Goal: Task Accomplishment & Management: Complete application form

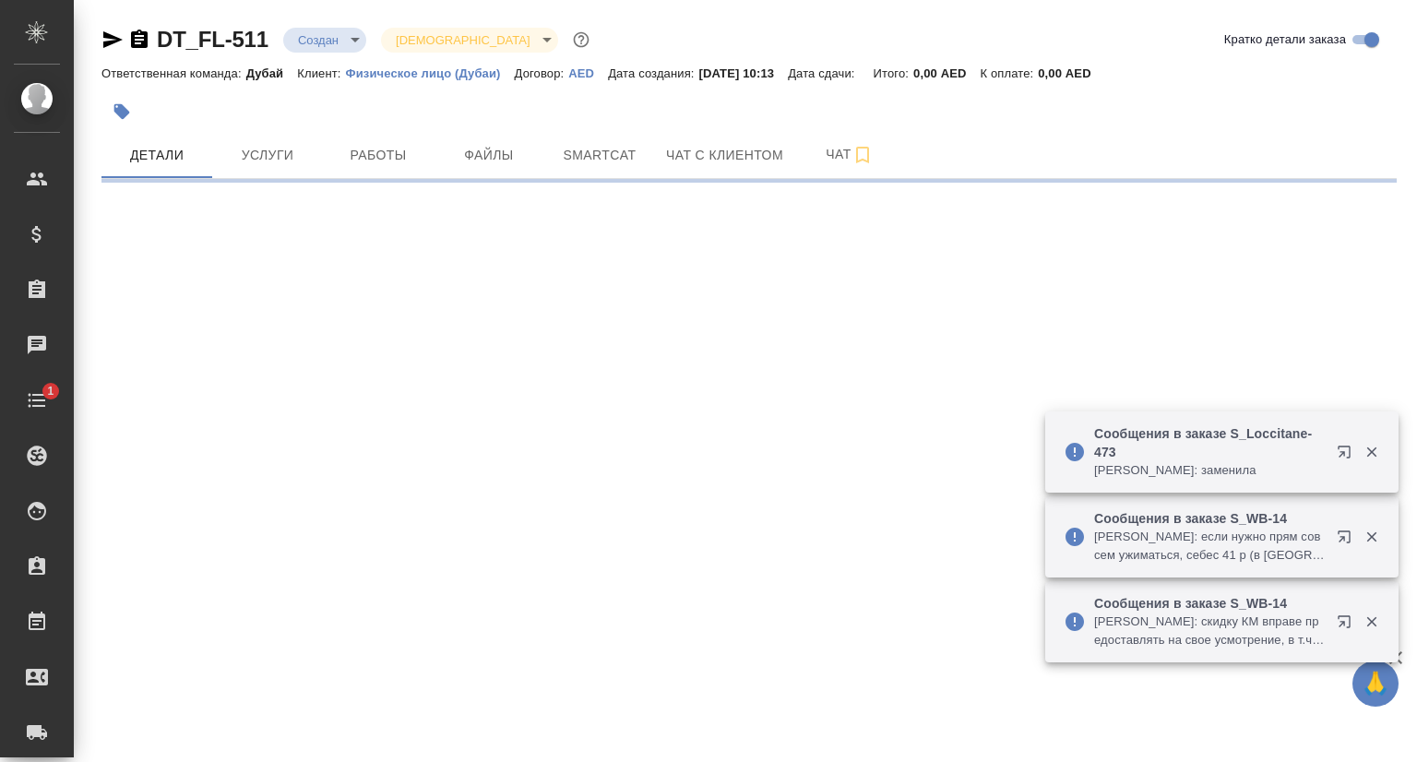
select select "RU"
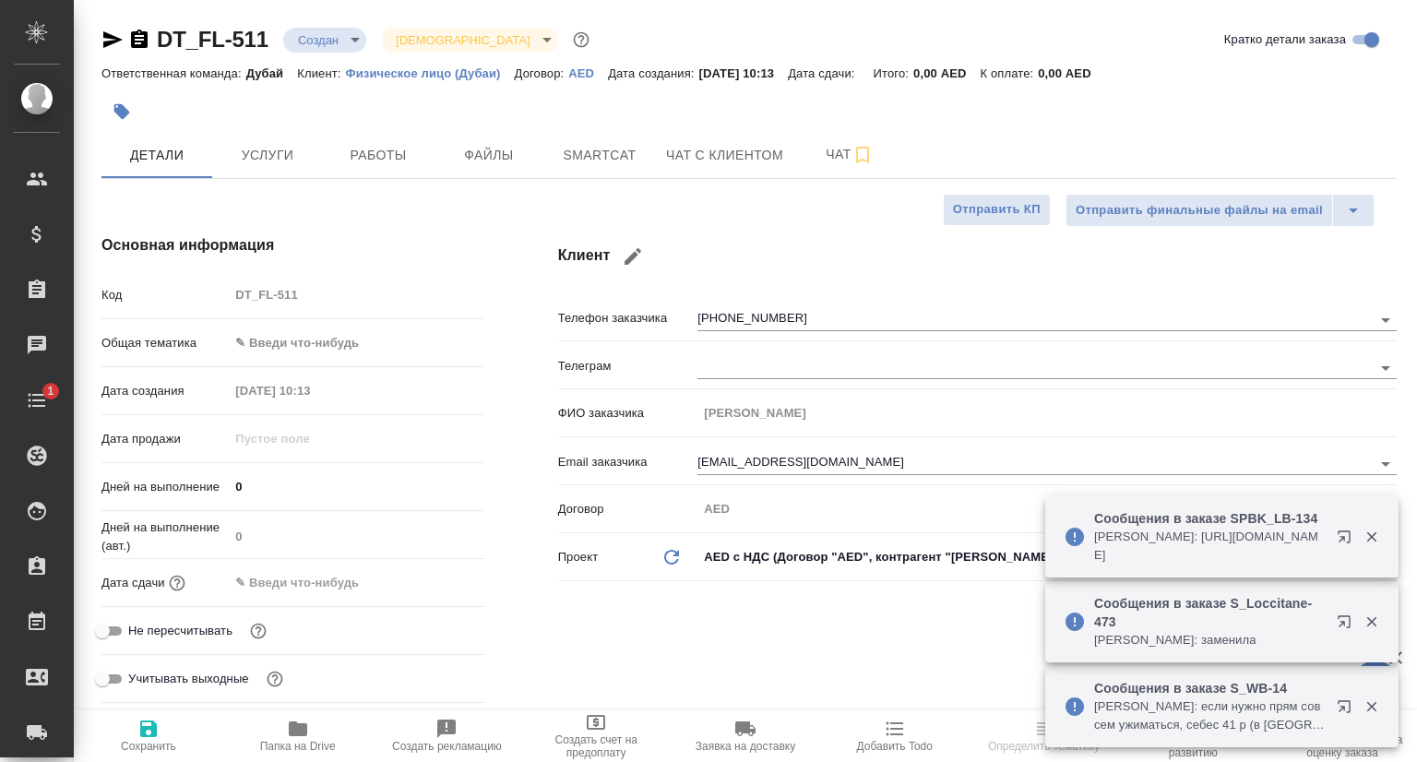
type textarea "x"
type input "Мосина Ирина"
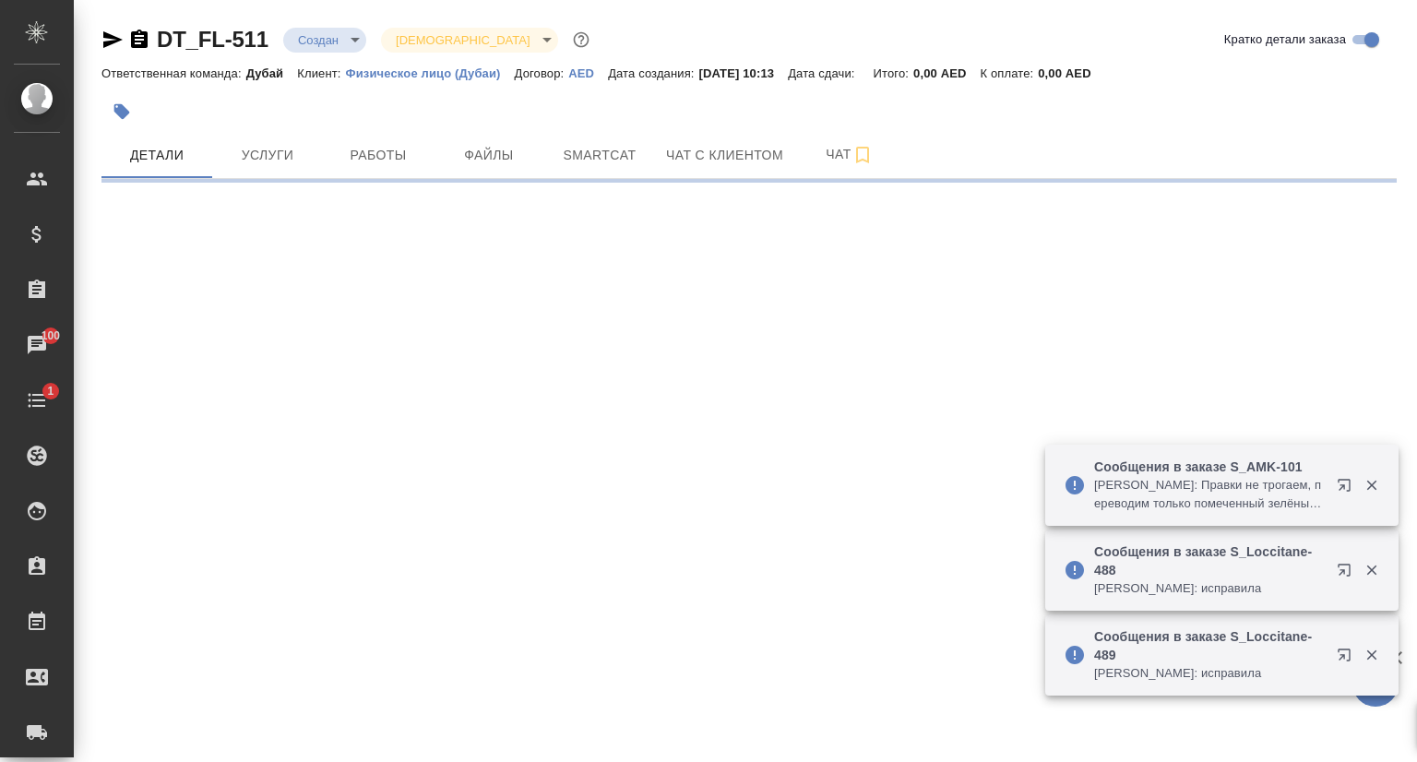
select select "RU"
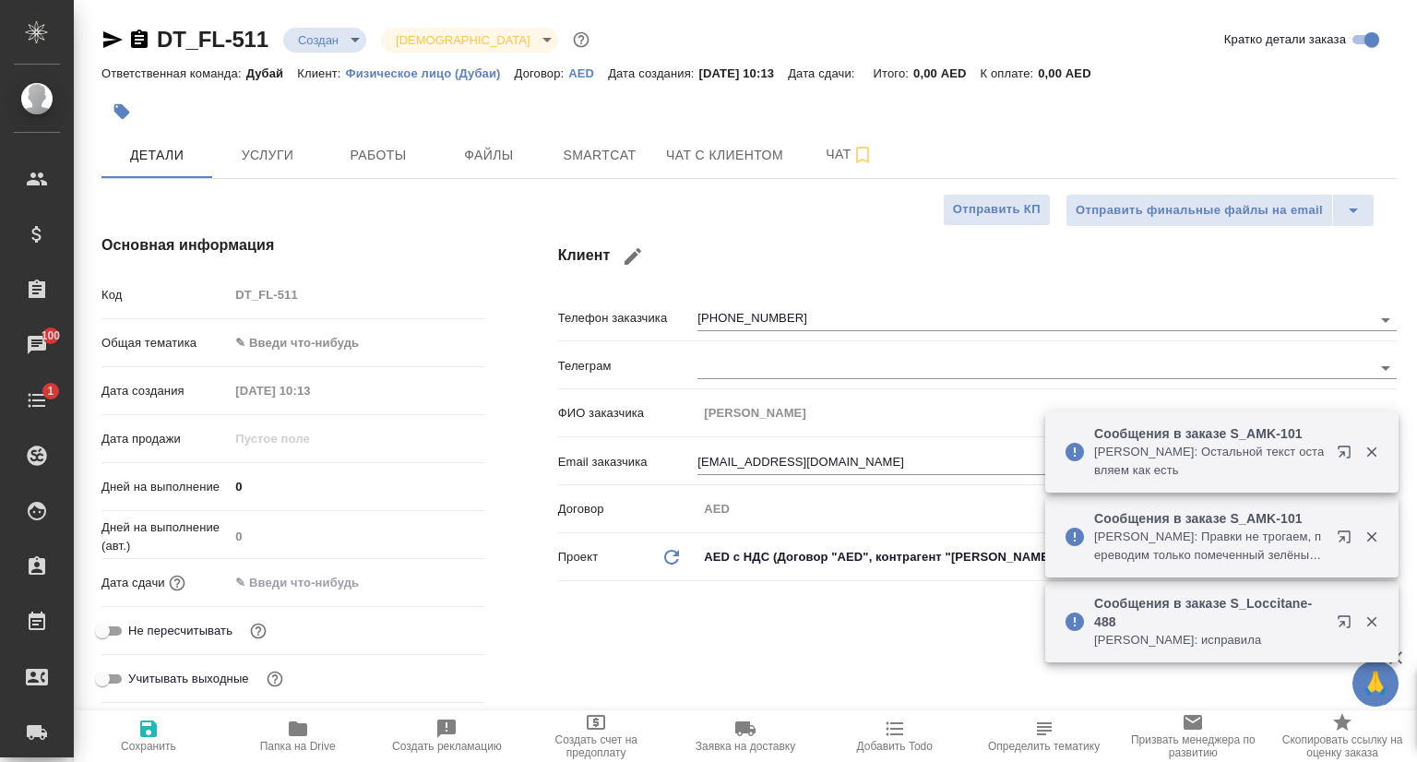
type textarea "x"
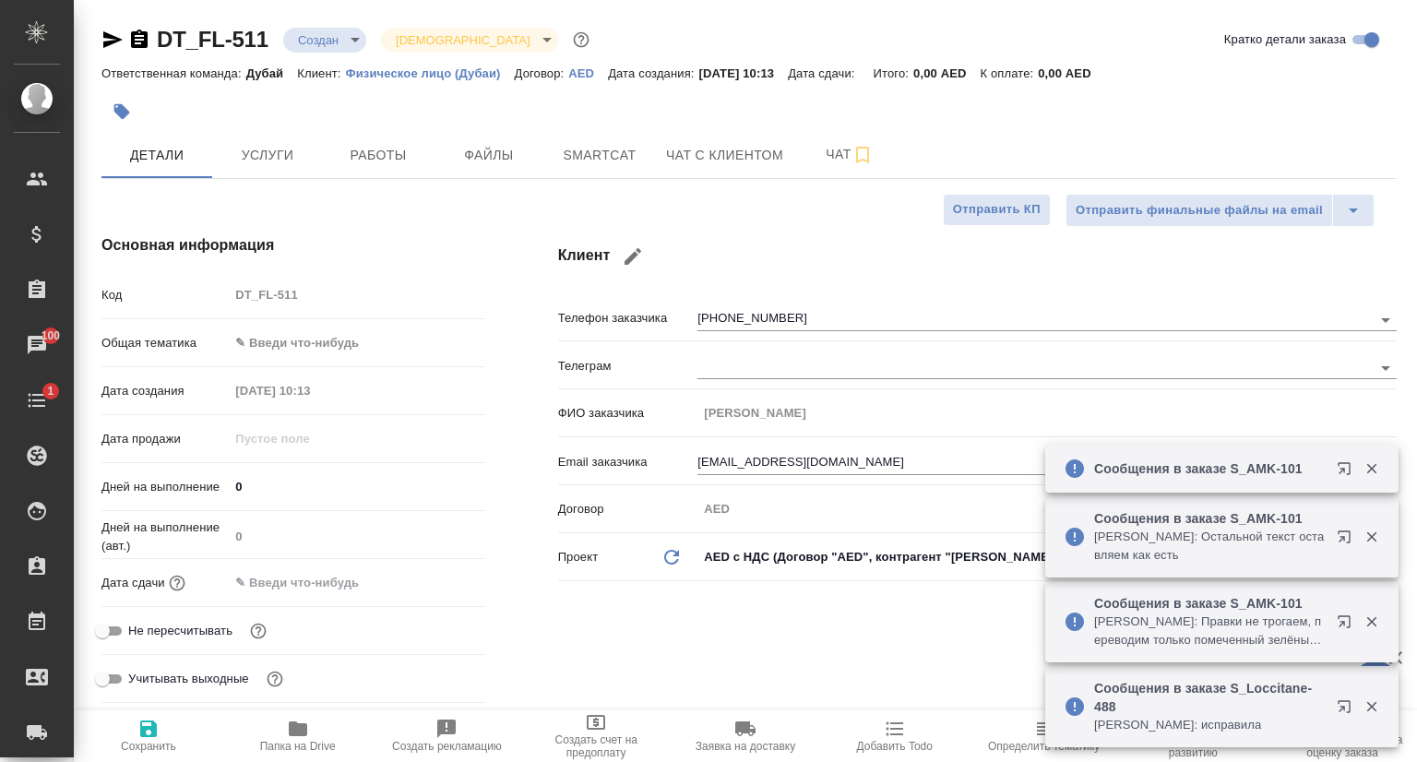
type textarea "x"
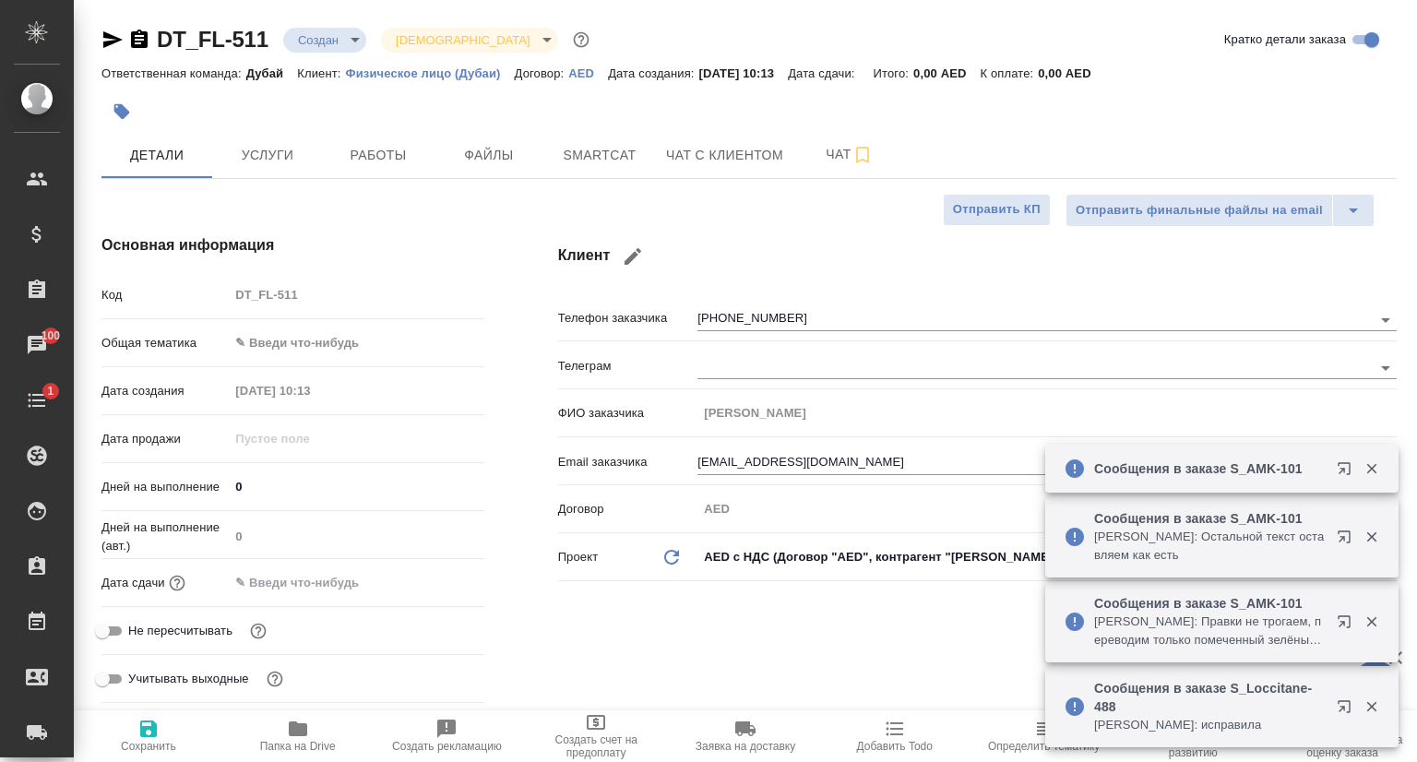
type textarea "x"
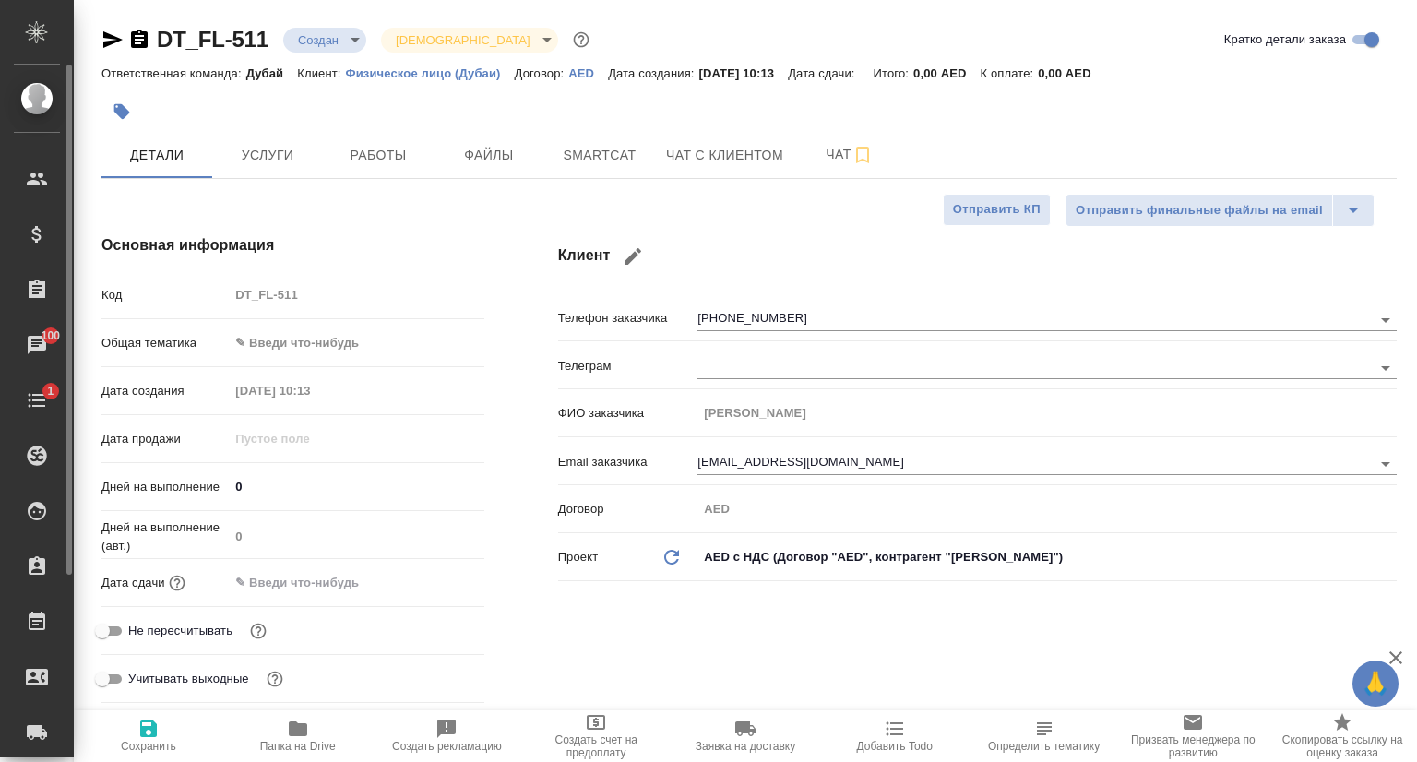
type textarea "x"
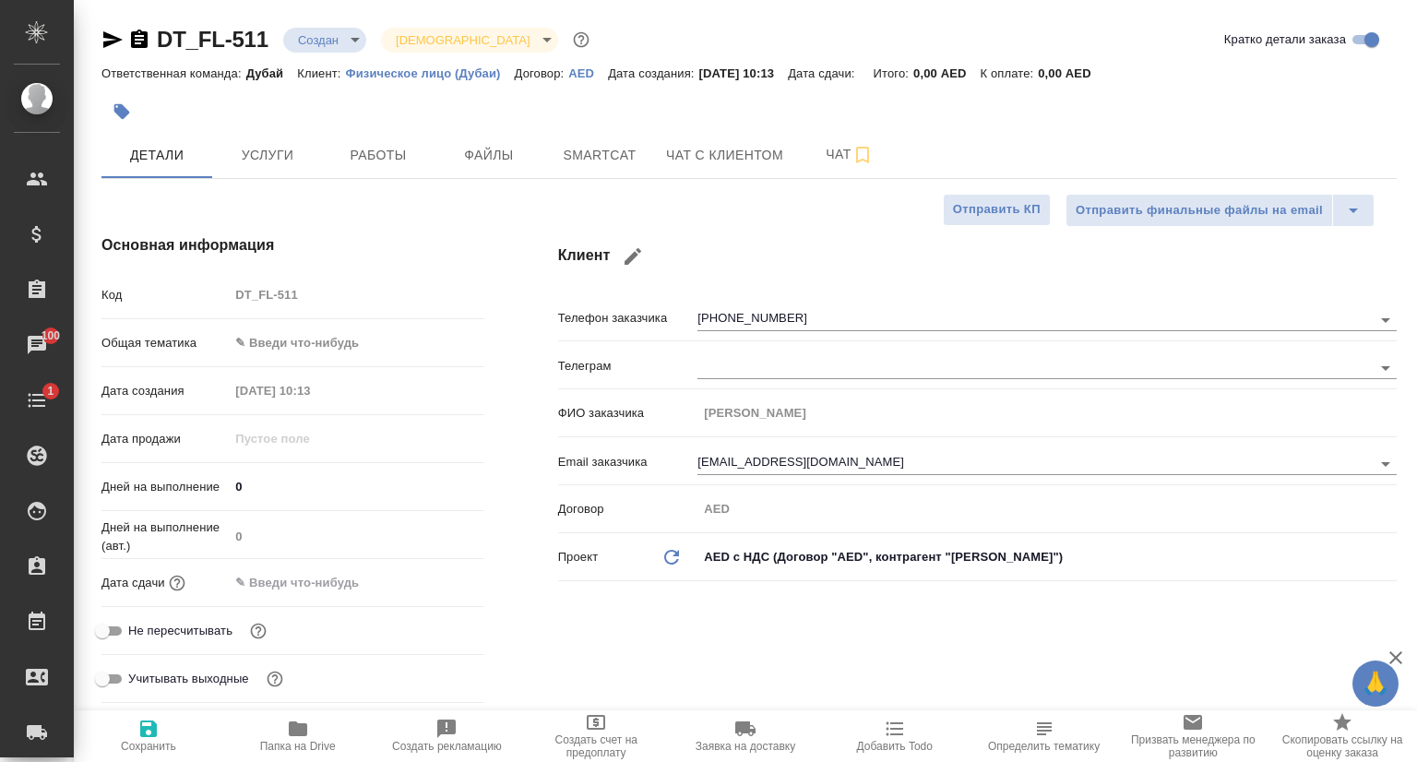
type textarea "x"
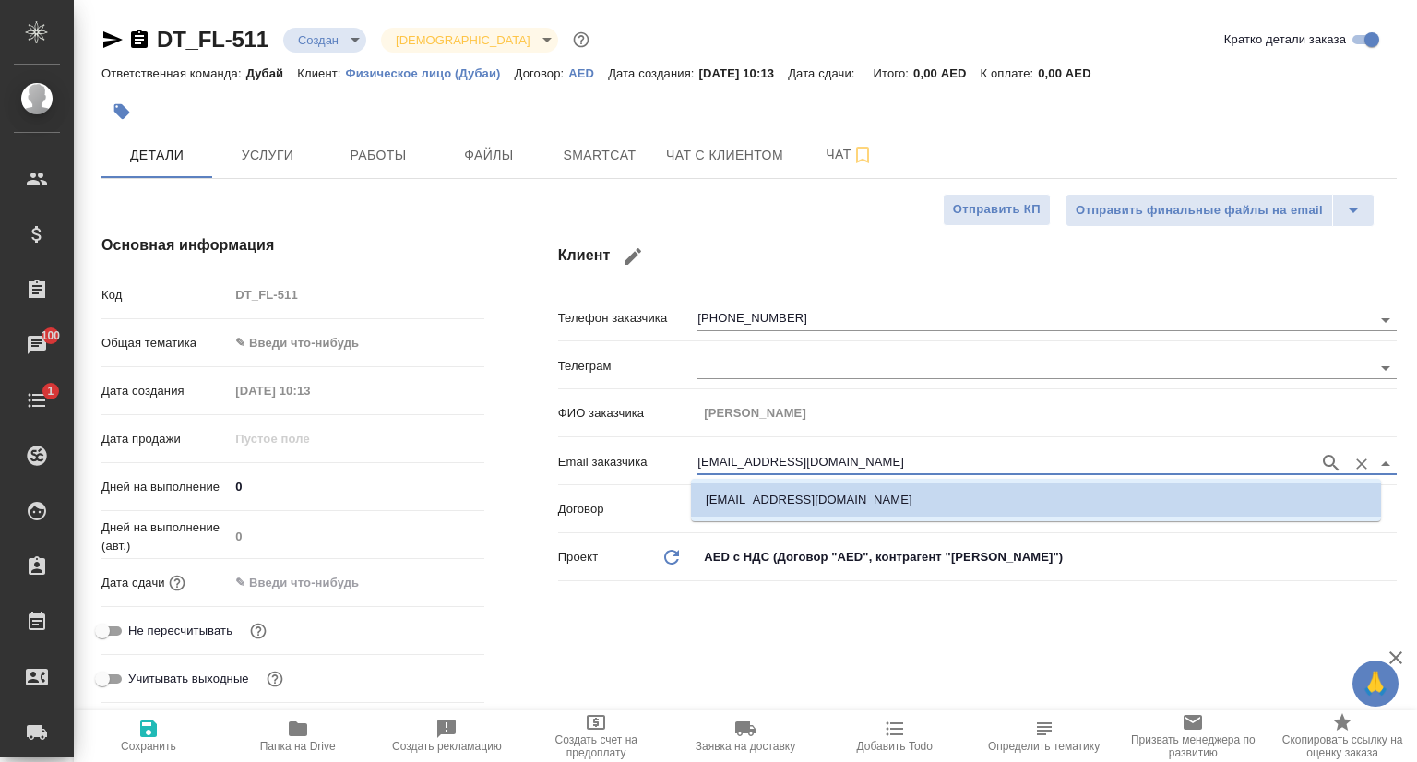
drag, startPoint x: 853, startPoint y: 458, endPoint x: 771, endPoint y: 453, distance: 82.3
click at [771, 453] on input "Sokolov-SG@dmtextile.ru" at bounding box center [1004, 463] width 613 height 22
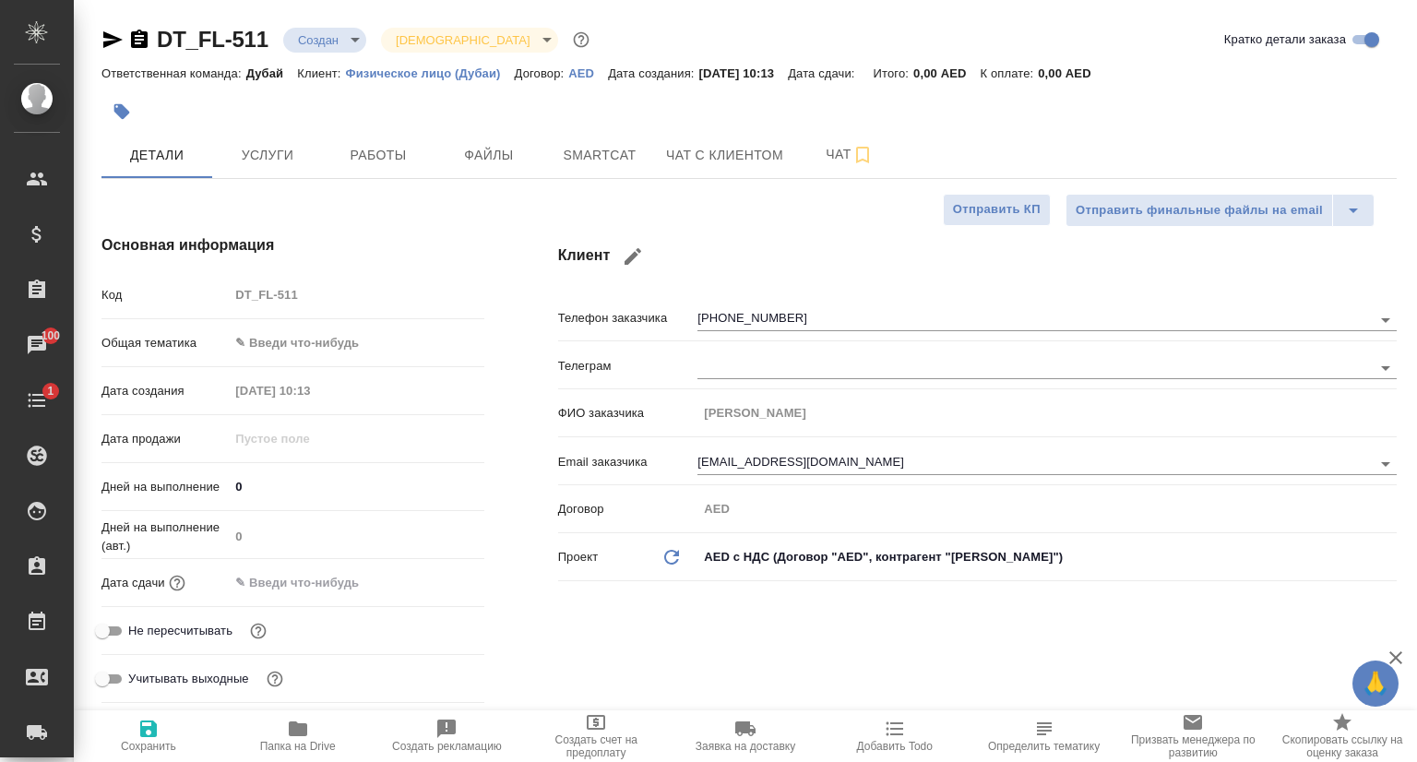
type textarea "x"
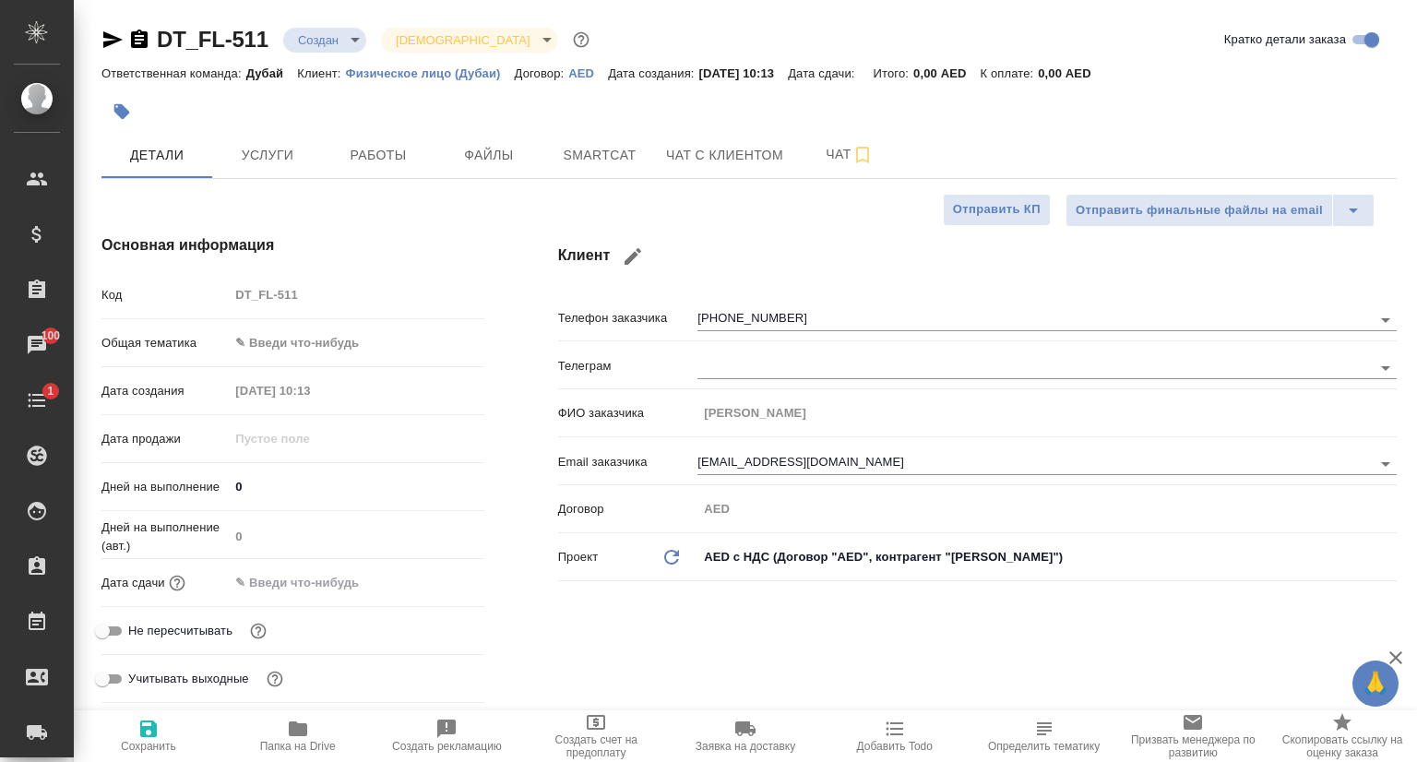
type textarea "x"
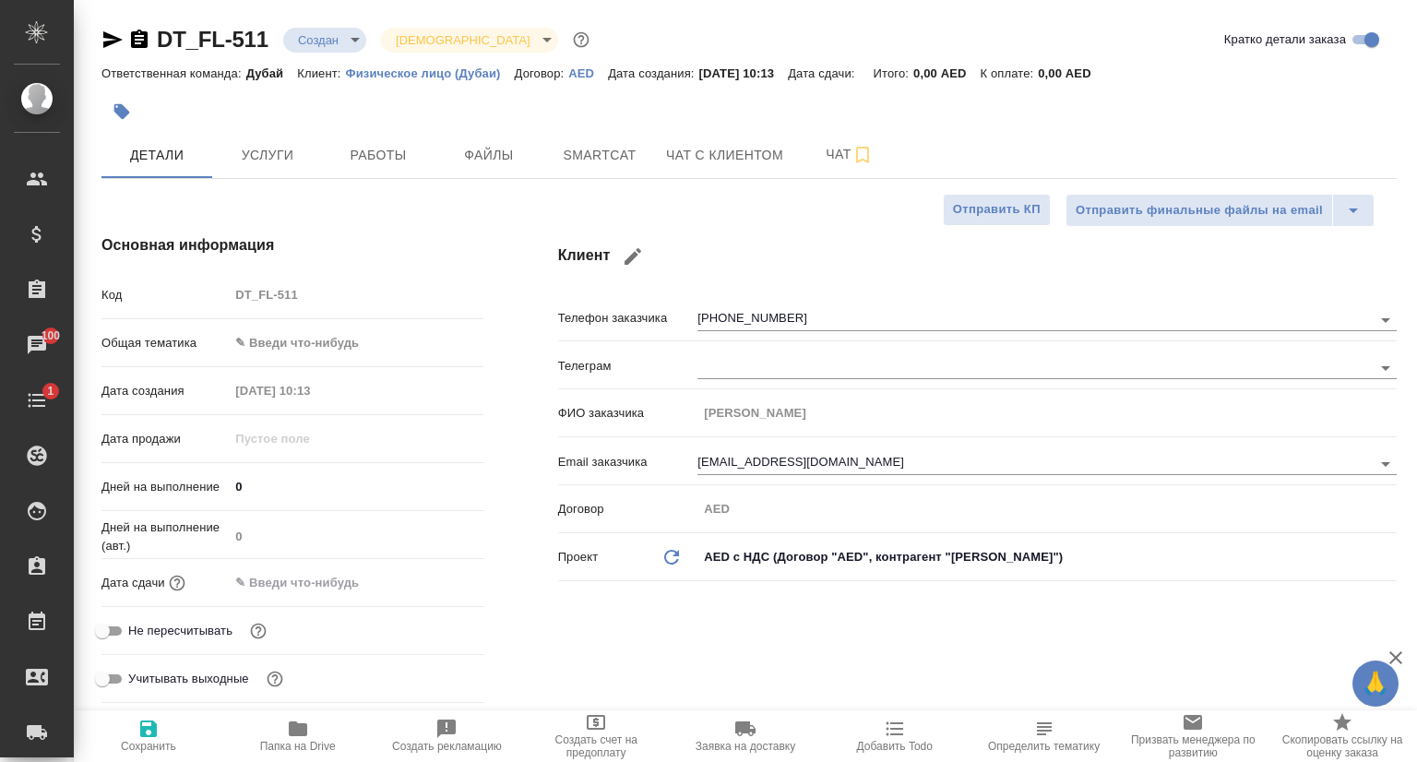
type textarea "x"
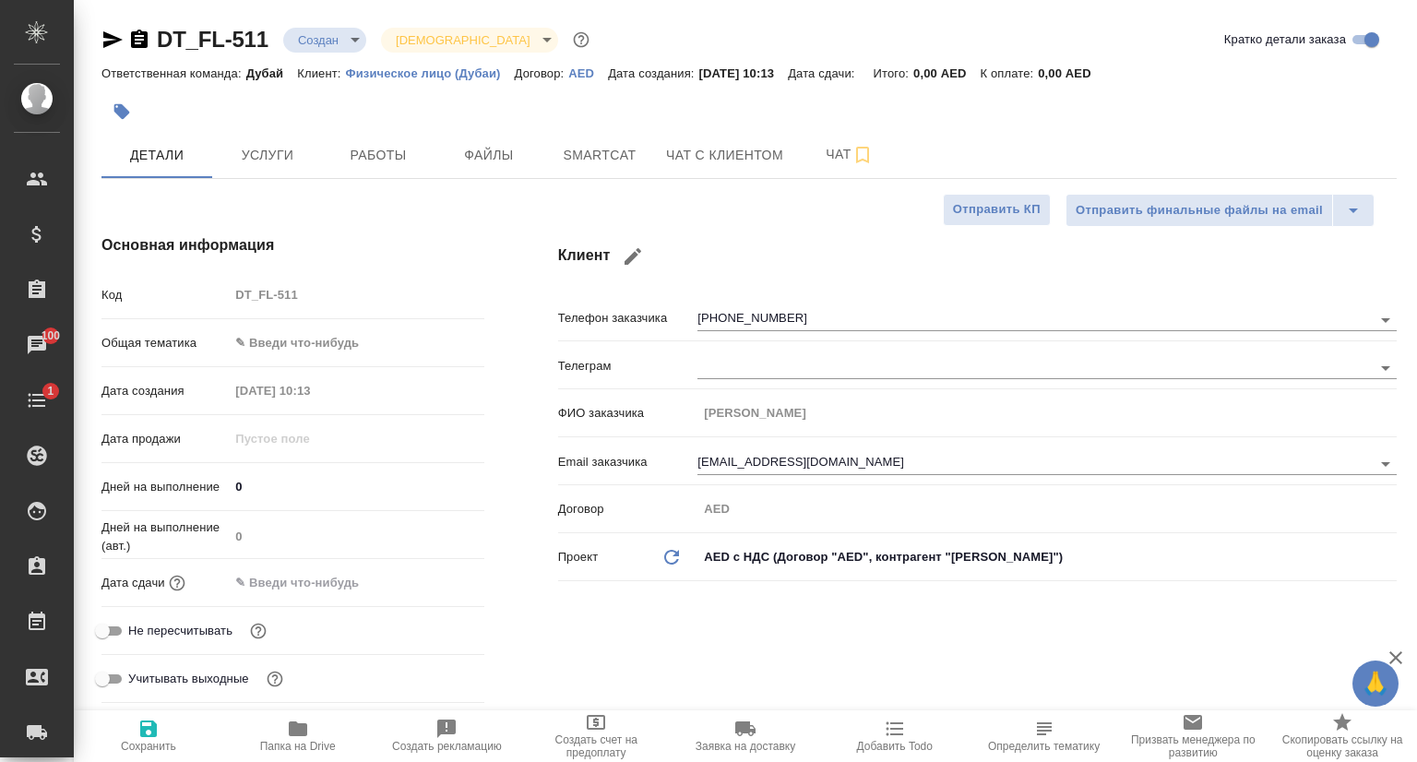
type textarea "x"
